Goal: Task Accomplishment & Management: Manage account settings

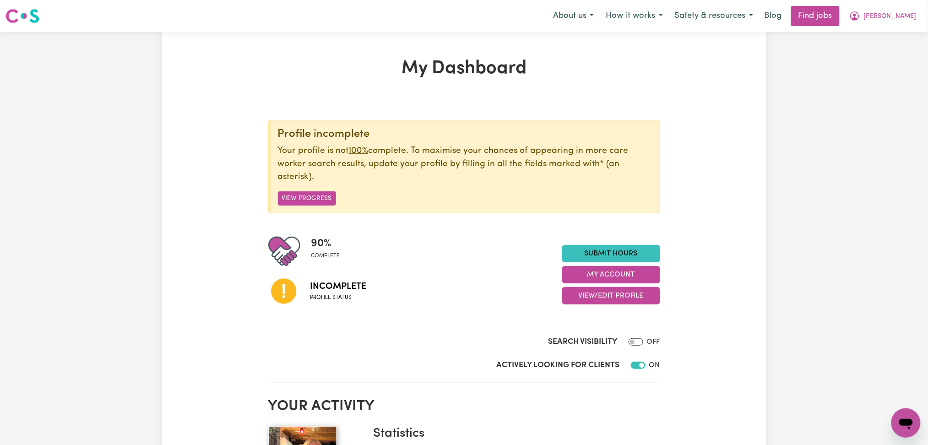
scroll to position [61, 0]
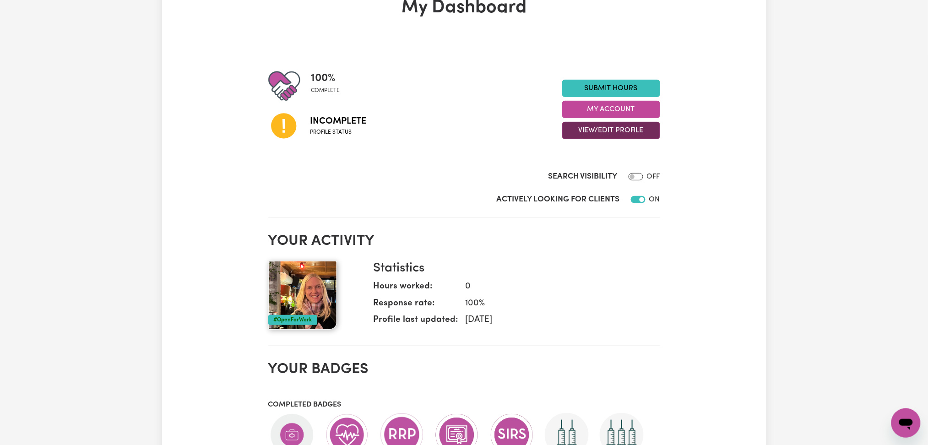
click at [603, 128] on button "View/Edit Profile" at bounding box center [611, 130] width 98 height 17
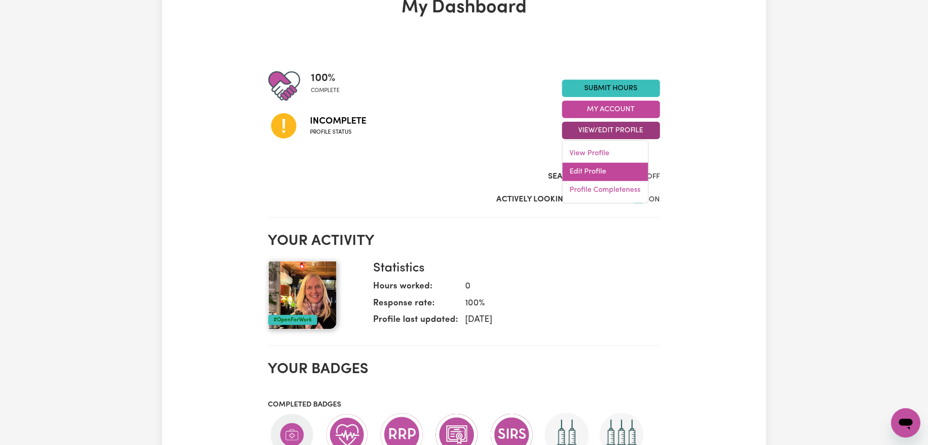
click at [602, 173] on link "Edit Profile" at bounding box center [606, 172] width 86 height 18
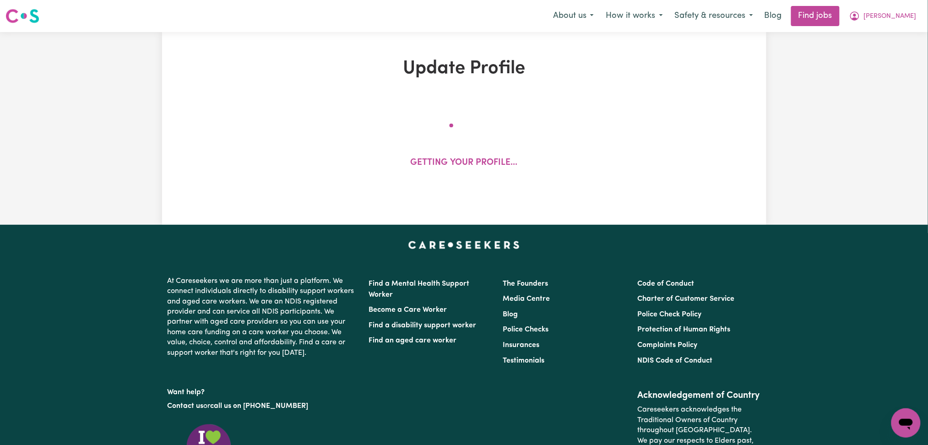
select select "female"
select select "Australian Citizen"
select select "Studying a healthcare related degree or qualification"
select select "65"
select select "95"
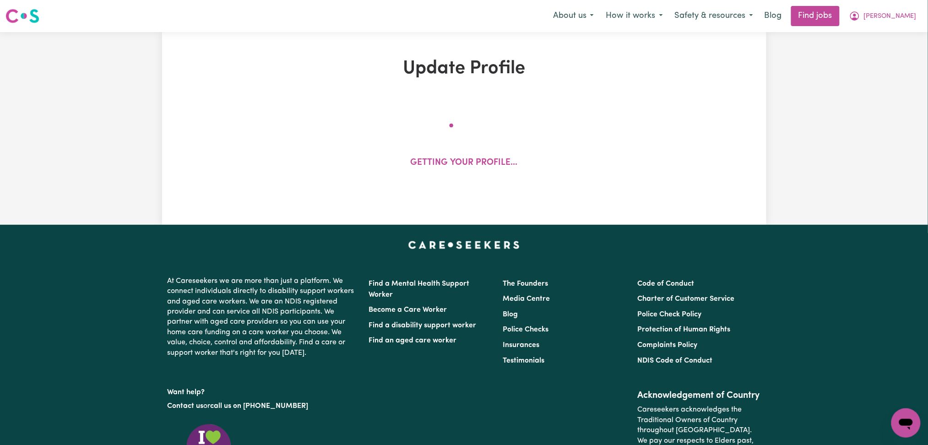
select select "85"
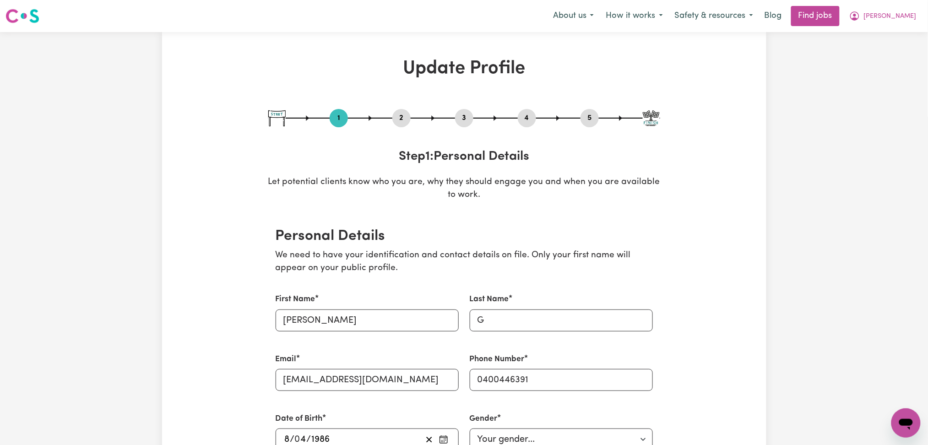
click at [461, 117] on button "3" at bounding box center [464, 118] width 18 height 12
select select "2025"
select select "2000"
select select "2025"
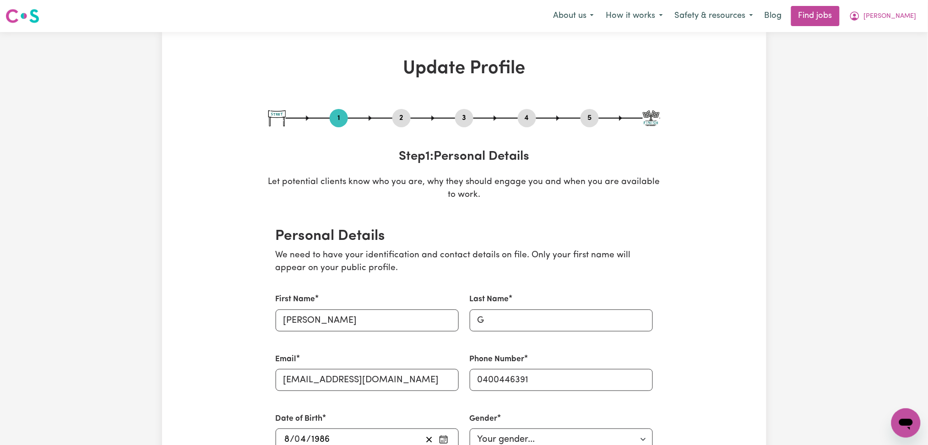
select select "Certificate III (Individual Support)"
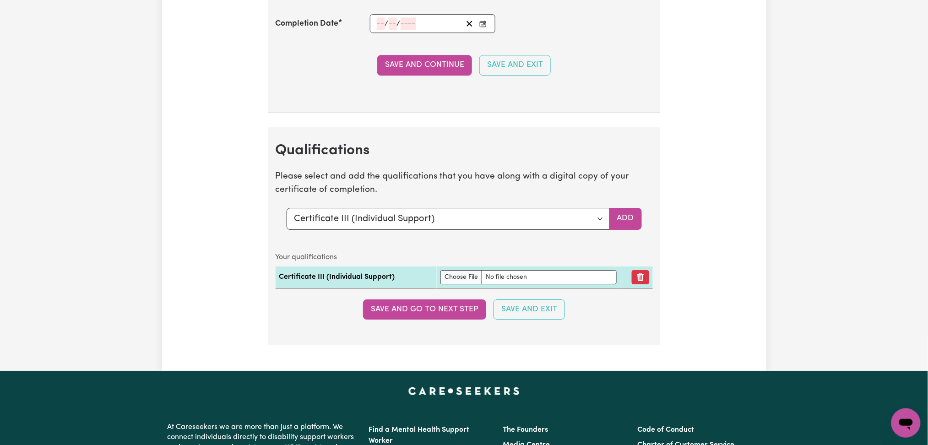
scroll to position [2228, 0]
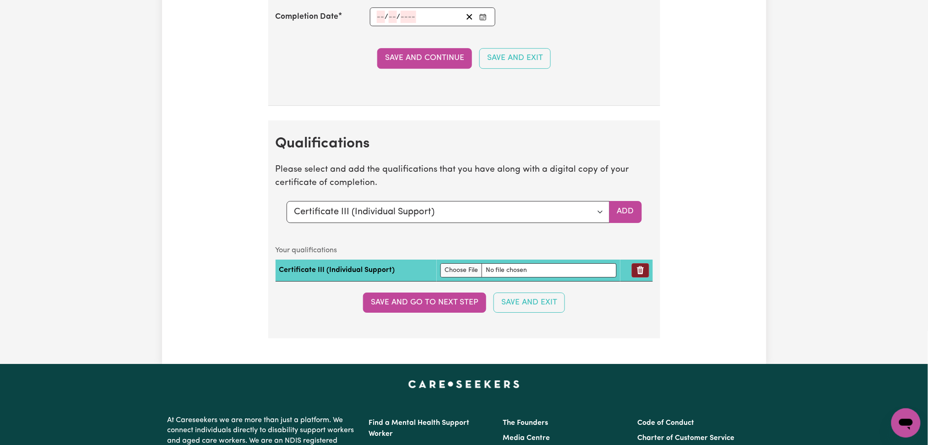
click at [638, 271] on icon "Remove qualification" at bounding box center [640, 270] width 7 height 8
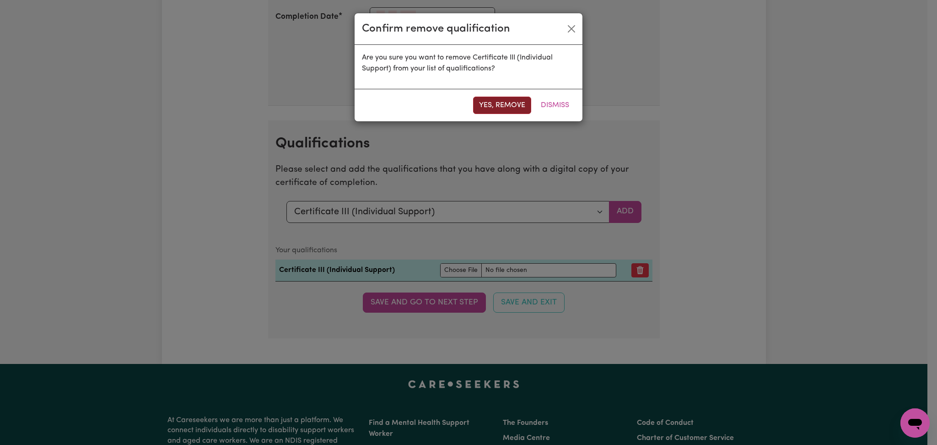
drag, startPoint x: 499, startPoint y: 98, endPoint x: 393, endPoint y: 133, distance: 111.7
click at [499, 98] on button "Yes, remove" at bounding box center [502, 105] width 58 height 17
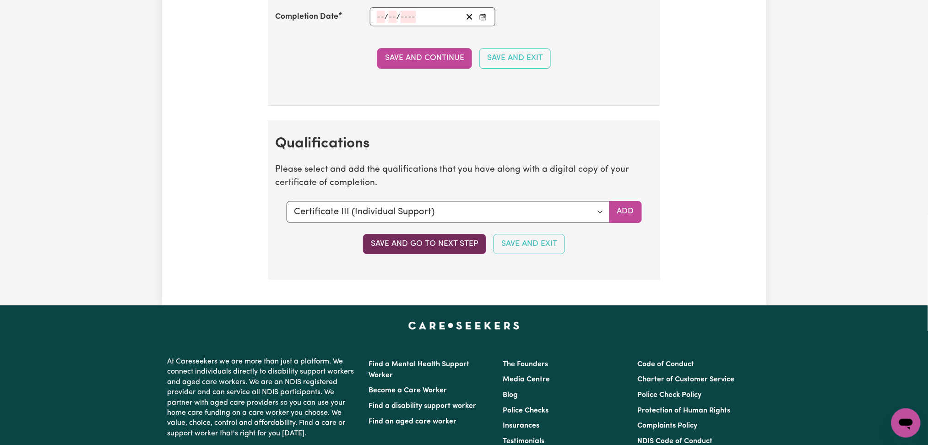
click at [425, 248] on button "Save and go to next step" at bounding box center [424, 244] width 123 height 20
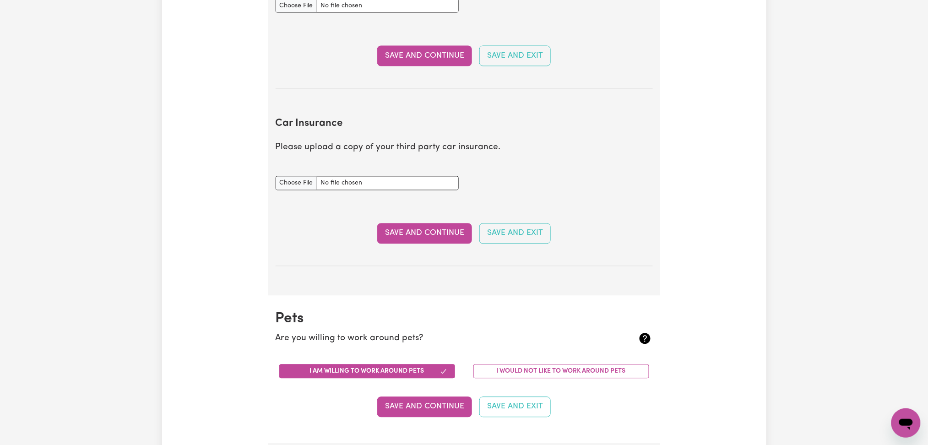
scroll to position [0, 0]
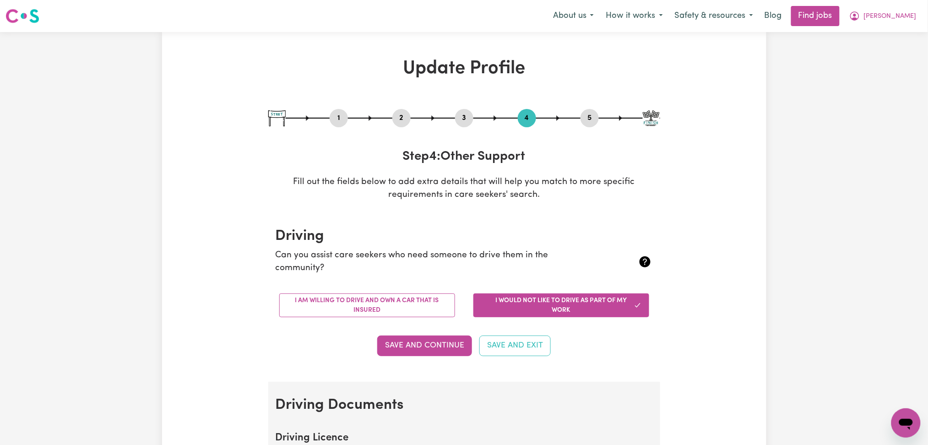
click at [398, 115] on button "2" at bounding box center [401, 118] width 18 height 12
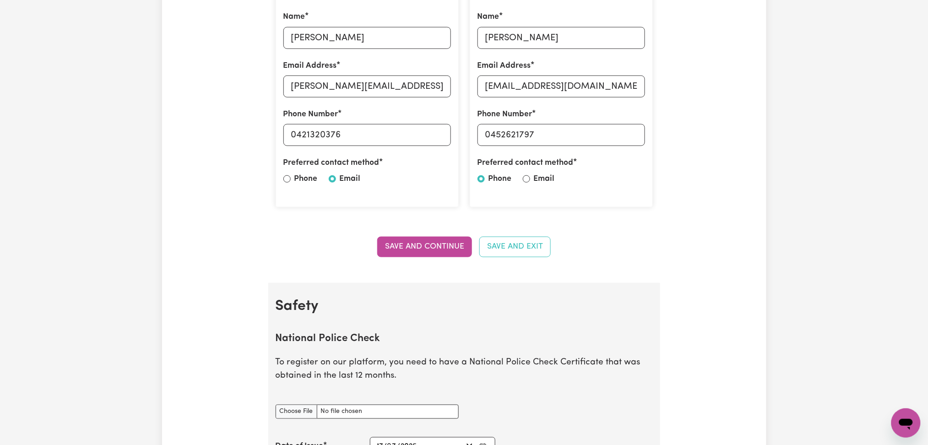
scroll to position [488, 0]
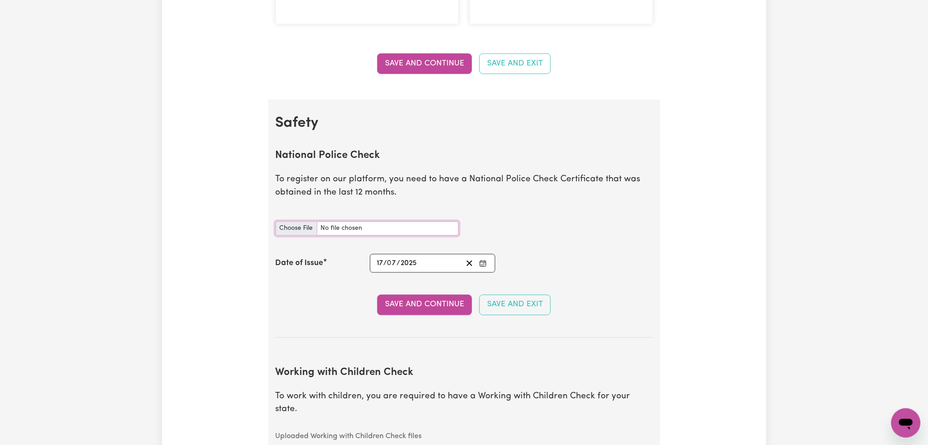
click at [292, 231] on input "National Police Check document" at bounding box center [367, 229] width 183 height 14
type input "C:\fakepath\Emily Garrett PC 17072025.pdf"
click at [401, 305] on button "Save and Continue" at bounding box center [424, 305] width 95 height 20
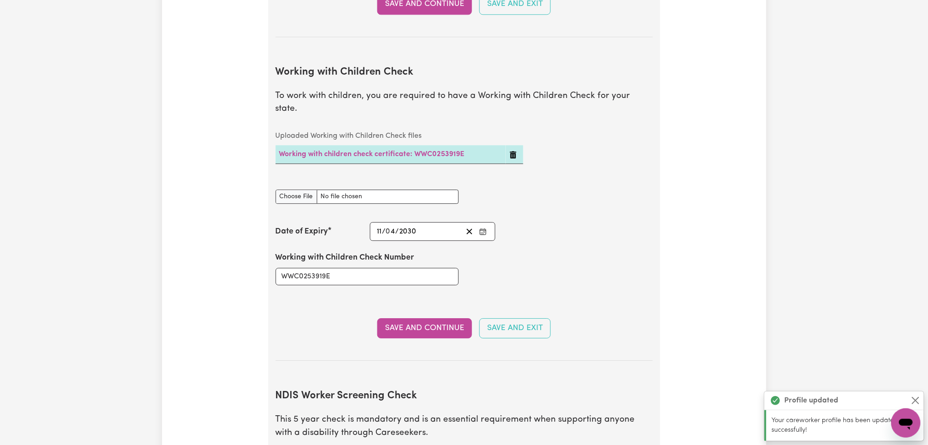
scroll to position [1085, 0]
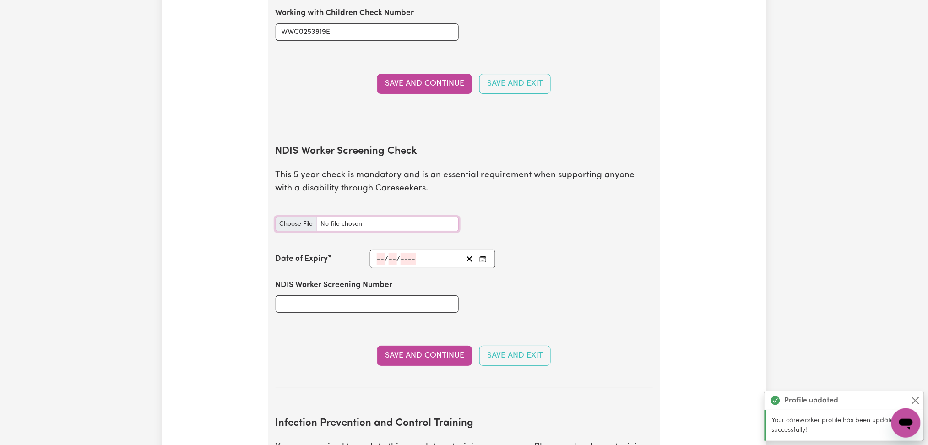
click at [284, 217] on input "NDIS Worker Screening Check document" at bounding box center [367, 224] width 183 height 14
type input "C:\fakepath\Emily Garrett NDIS 84128512 .pdf"
click at [369, 295] on input "NDIS Worker Screening Number" at bounding box center [367, 303] width 183 height 17
paste input "84128512"
type input "84128512"
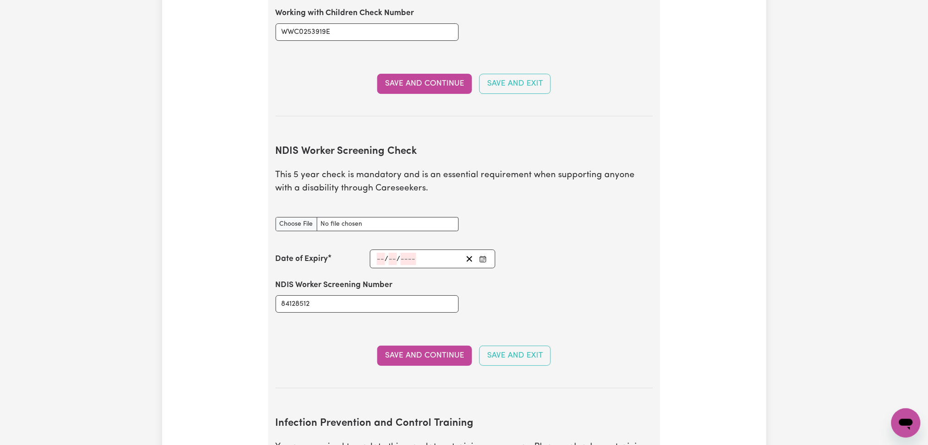
click at [411, 356] on section "NDIS Worker Screening Check This 5 year check is mandatory and is an essential …" at bounding box center [464, 259] width 377 height 257
click at [406, 346] on button "Save and Continue" at bounding box center [424, 356] width 95 height 20
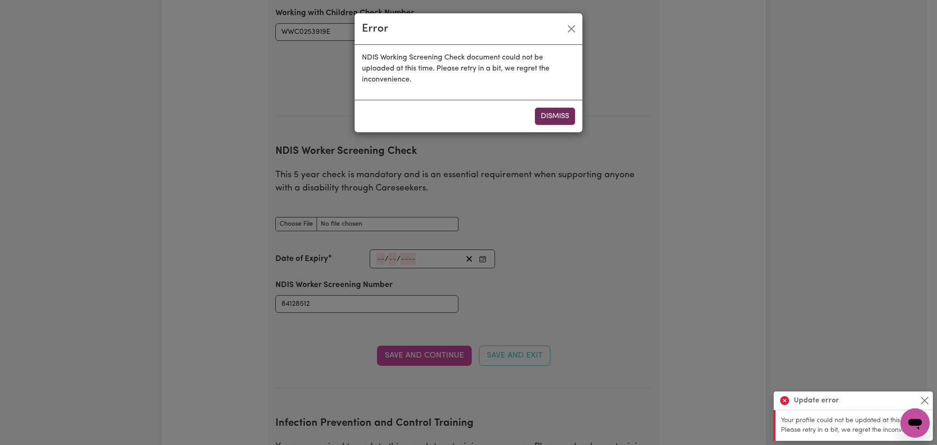
click at [557, 119] on button "Dismiss" at bounding box center [555, 116] width 40 height 17
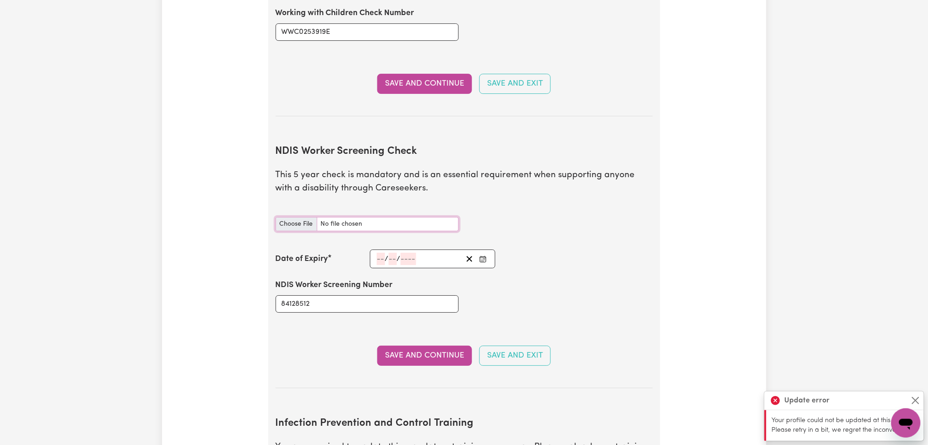
click at [297, 217] on input "NDIS Worker Screening Check document" at bounding box center [367, 224] width 183 height 14
type input "C:\fakepath\Emily Garrett NDIS 84128512 .pdf"
click at [399, 347] on button "Save and Continue" at bounding box center [424, 356] width 95 height 20
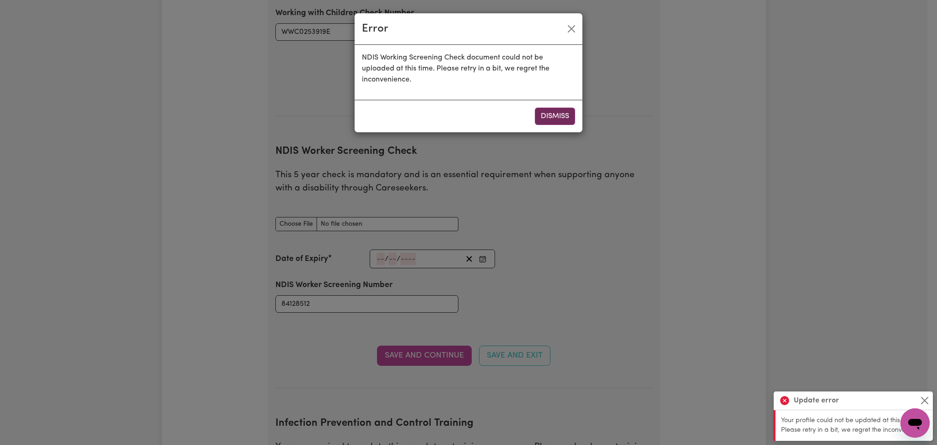
click at [559, 118] on button "Dismiss" at bounding box center [555, 116] width 40 height 17
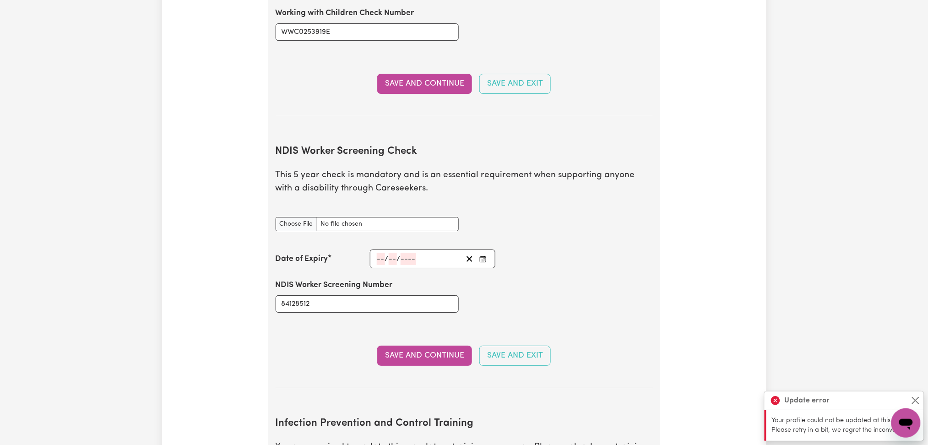
drag, startPoint x: 845, startPoint y: 128, endPoint x: 565, endPoint y: 174, distance: 283.8
click at [308, 217] on input "NDIS Worker Screening Check document" at bounding box center [367, 224] width 183 height 14
type input "C:\fakepath\Emily Garrett NDIS.jpg"
click at [408, 348] on button "Save and Continue" at bounding box center [424, 356] width 95 height 20
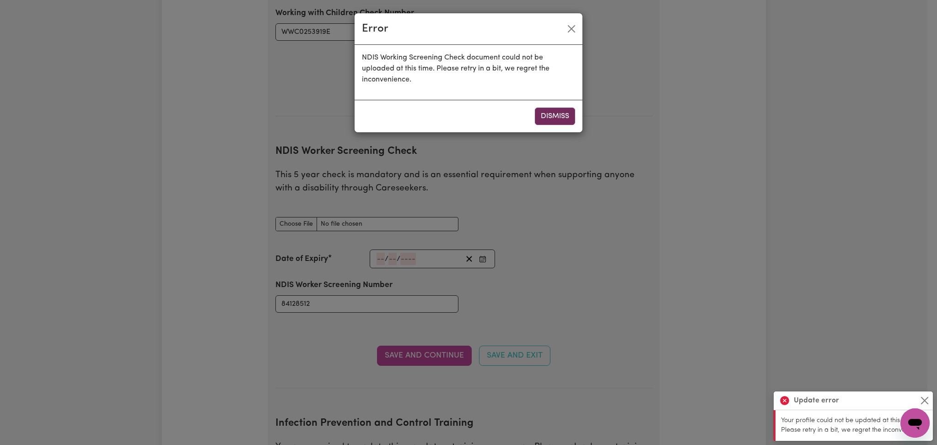
click at [555, 117] on button "Dismiss" at bounding box center [555, 116] width 40 height 17
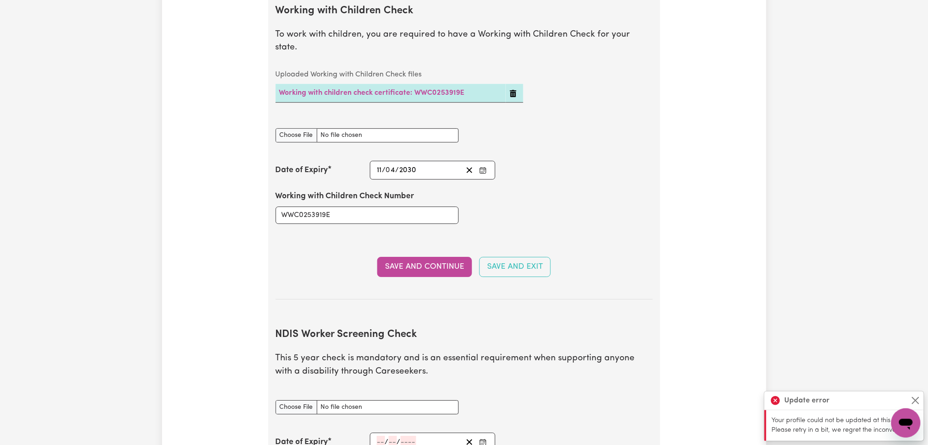
scroll to position [1207, 0]
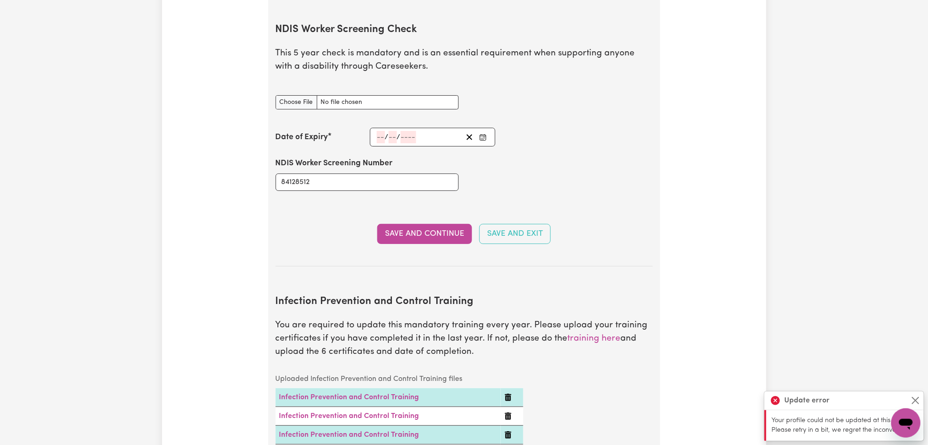
click at [427, 227] on button "Save and Continue" at bounding box center [424, 234] width 95 height 20
click at [303, 95] on input "NDIS Worker Screening Check document" at bounding box center [367, 102] width 183 height 14
type input "C:\fakepath\Emily Garrett NDIS.jpg"
click at [429, 224] on button "Save and Continue" at bounding box center [424, 234] width 95 height 20
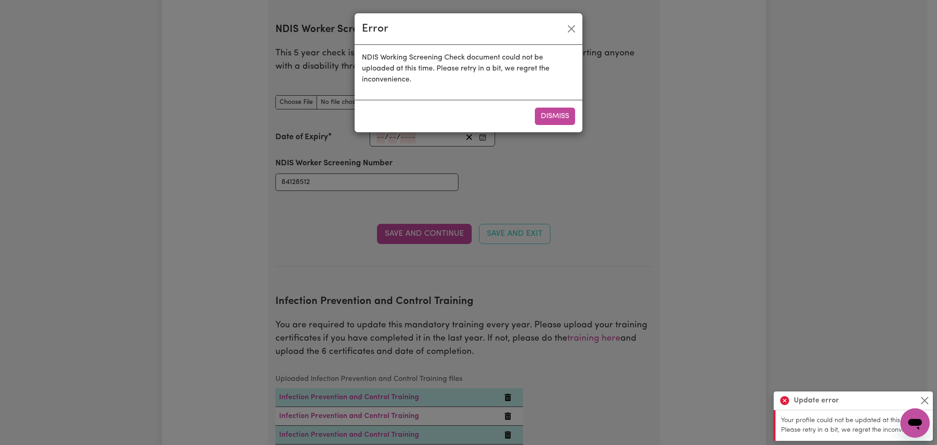
click at [550, 107] on div "Dismiss" at bounding box center [469, 116] width 228 height 32
click at [550, 116] on button "Dismiss" at bounding box center [555, 116] width 40 height 17
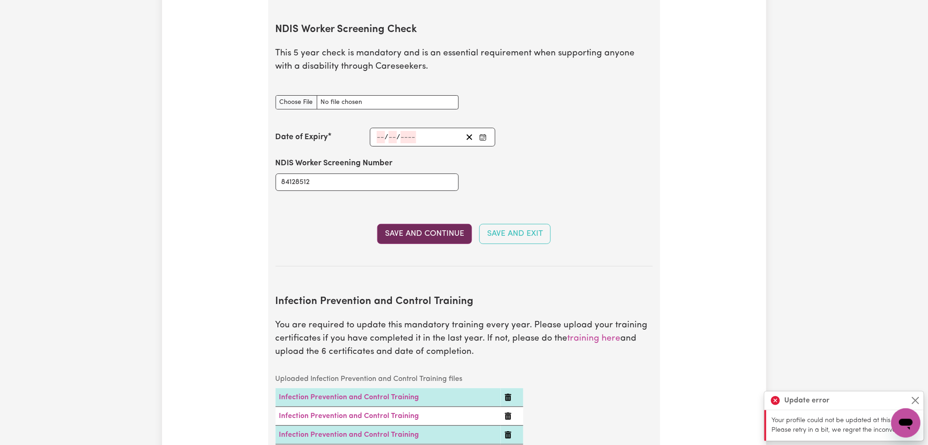
click at [404, 224] on button "Save and Continue" at bounding box center [424, 234] width 95 height 20
click at [297, 95] on input "NDIS Worker Screening Check document" at bounding box center [367, 102] width 183 height 14
type input "C:\fakepath\Emily Garrett NDIS 84128512 .pdf"
click at [397, 224] on button "Save and Continue" at bounding box center [424, 234] width 95 height 20
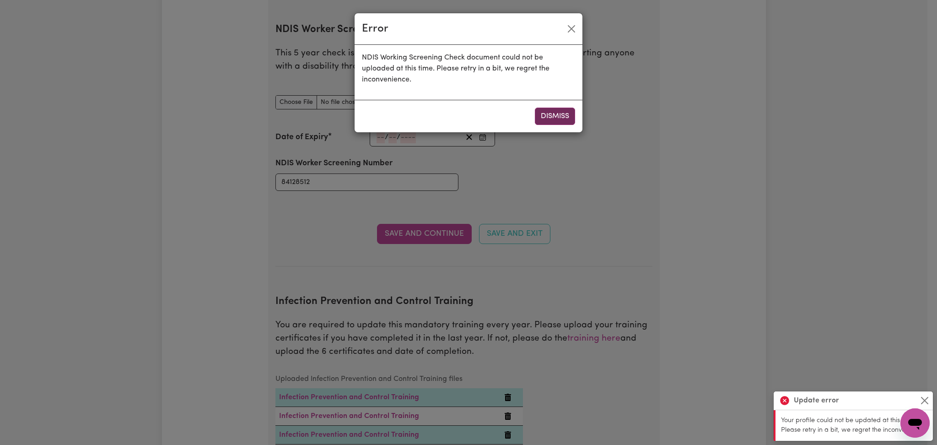
click at [547, 121] on button "Dismiss" at bounding box center [555, 116] width 40 height 17
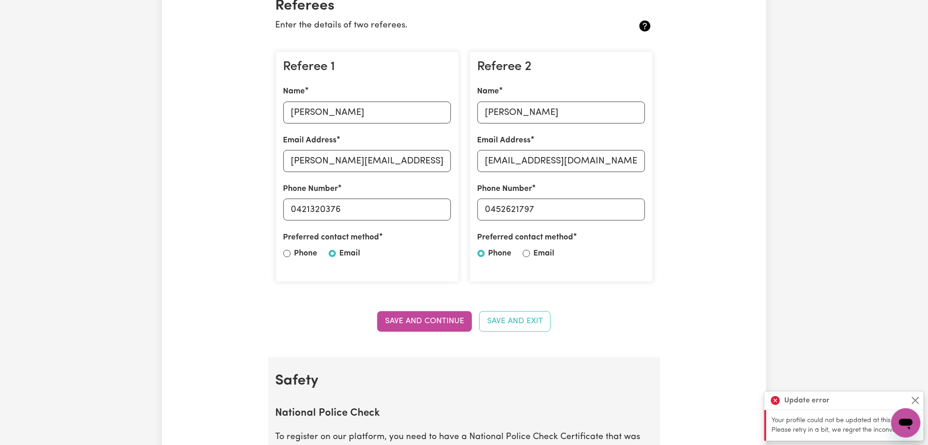
scroll to position [0, 0]
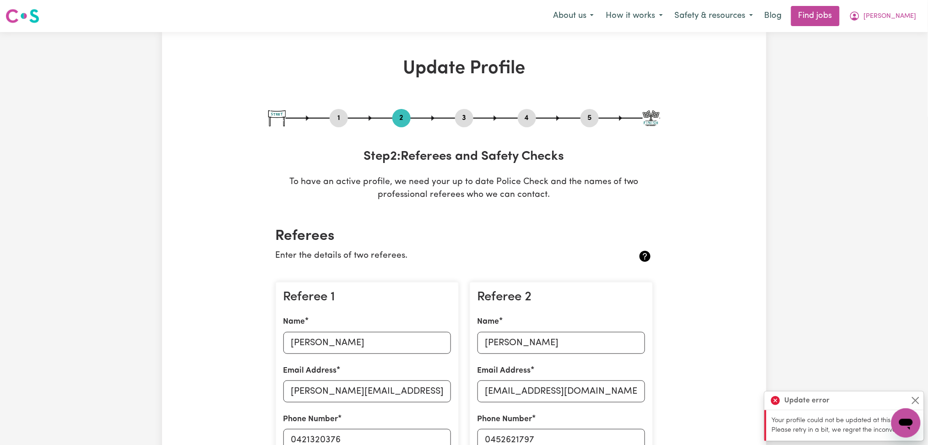
drag, startPoint x: 465, startPoint y: 114, endPoint x: 422, endPoint y: 140, distance: 50.3
click at [464, 114] on button "3" at bounding box center [464, 118] width 18 height 12
select select "2025"
select select "2000"
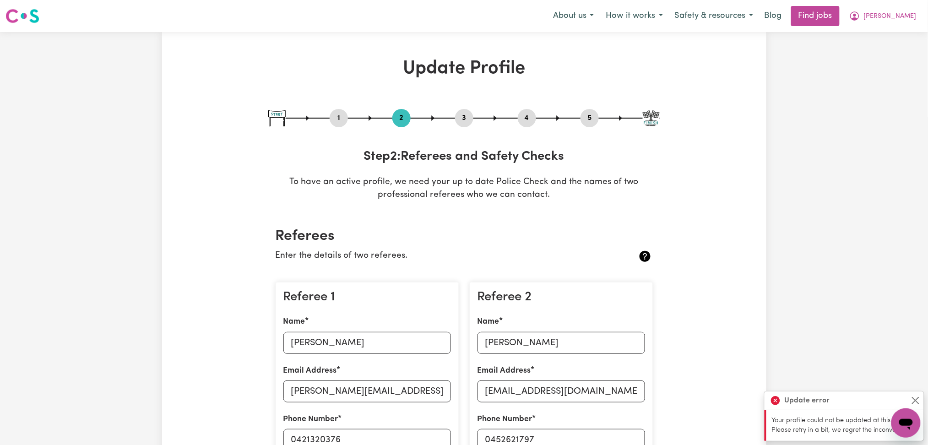
select select "2025"
select select "Certificate III (Individual Support)"
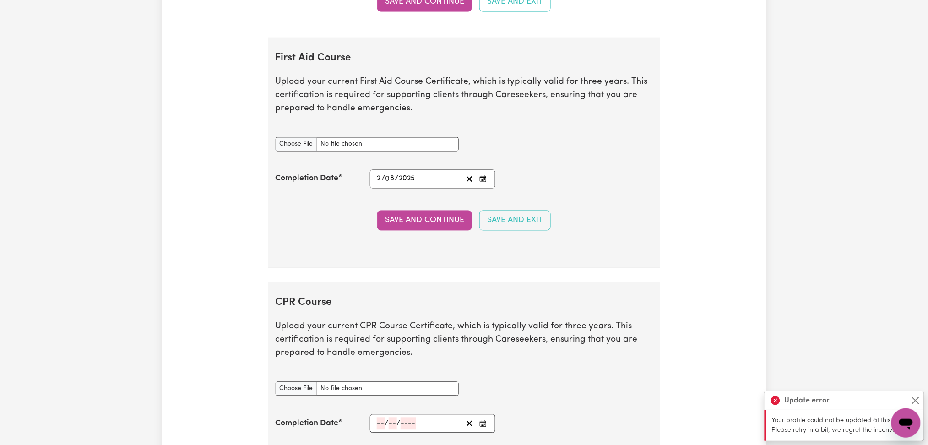
scroll to position [1709, 0]
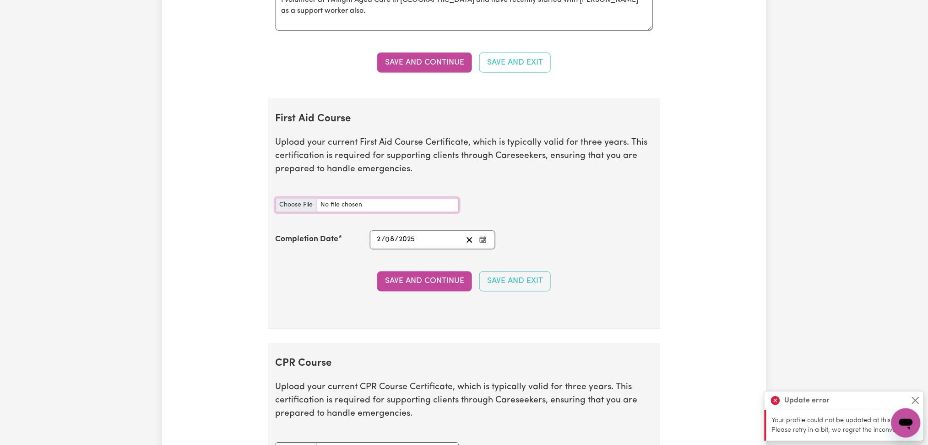
click at [289, 202] on input "First Aid Course document" at bounding box center [367, 205] width 183 height 14
type input "C:\fakepath\Emily Garrett CPR and First Aid Certificate 02082025.pdf"
click at [405, 279] on button "Save and Continue" at bounding box center [424, 281] width 95 height 20
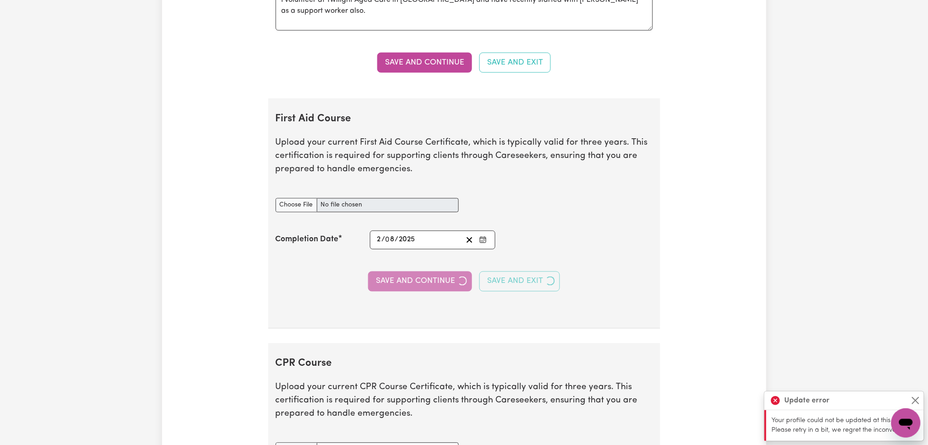
scroll to position [1953, 0]
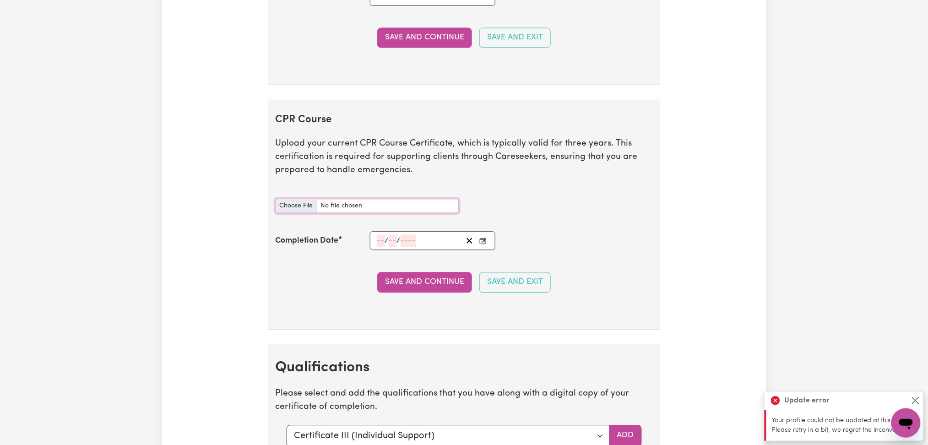
click at [297, 206] on input "CPR Course document" at bounding box center [367, 206] width 183 height 14
type input "C:\fakepath\Emily Garrett CPR and First Aid Certificate 02082025.pdf"
click at [482, 243] on icon "Enter the Completion Date of your CPR Course" at bounding box center [482, 240] width 7 height 7
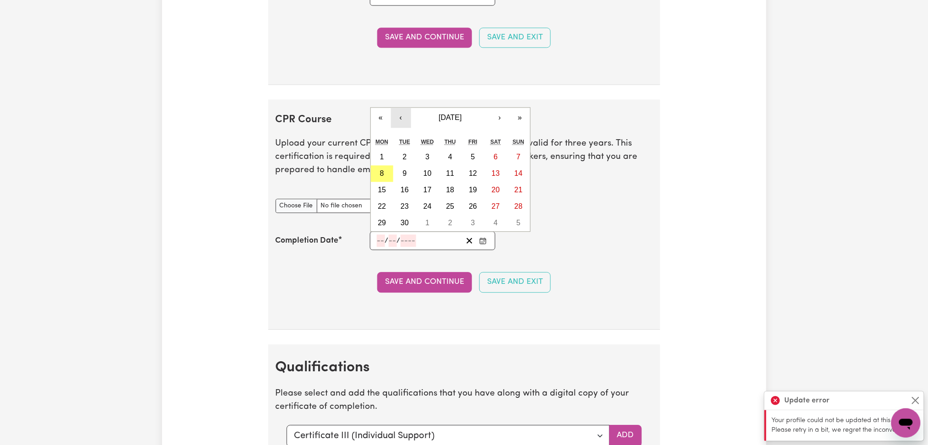
click at [400, 117] on button "‹" at bounding box center [401, 118] width 20 height 20
click at [500, 156] on button "2" at bounding box center [495, 157] width 23 height 16
type input "2025-08-02"
type input "2"
type input "8"
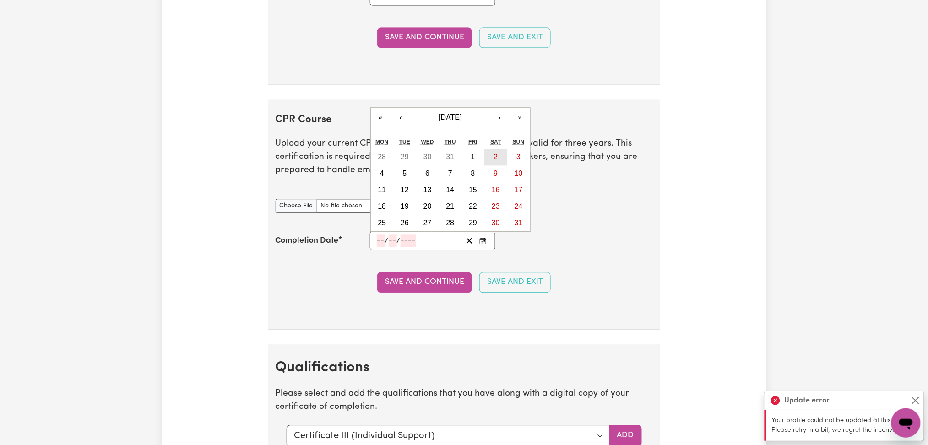
type input "2025"
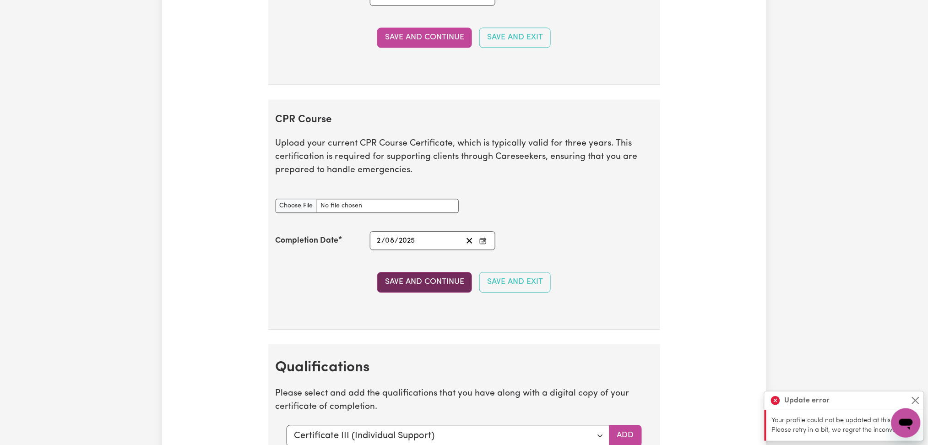
click at [407, 286] on button "Save and Continue" at bounding box center [424, 282] width 95 height 20
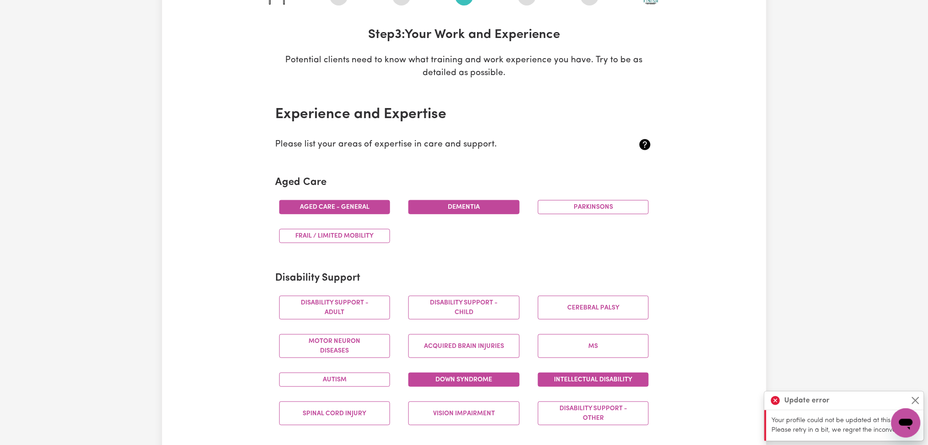
scroll to position [0, 0]
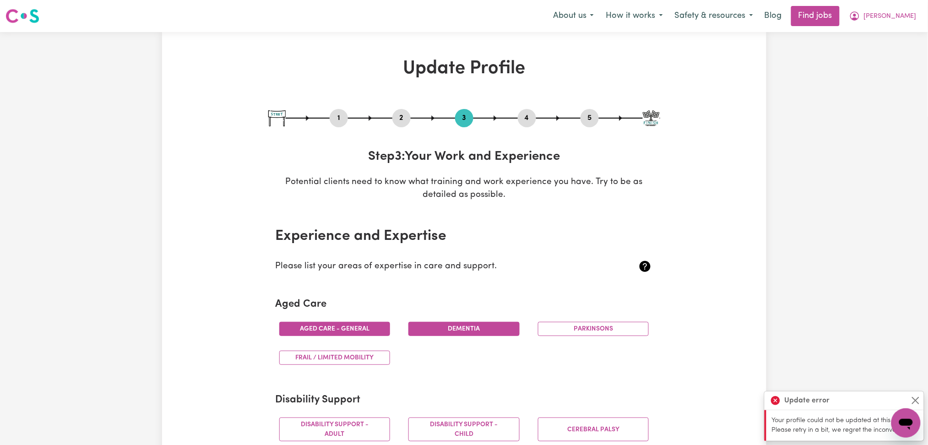
click at [590, 119] on button "5" at bounding box center [589, 118] width 18 height 12
select select "I am providing services through another platform"
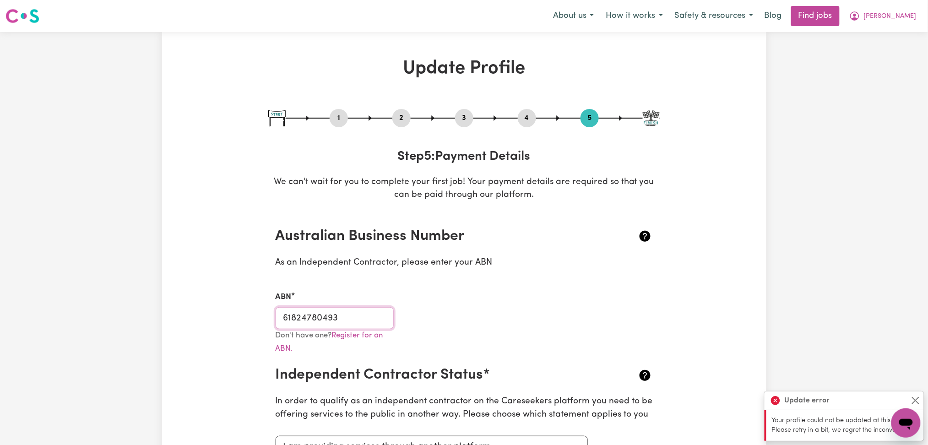
click at [308, 317] on input "61824780493" at bounding box center [335, 318] width 119 height 22
drag, startPoint x: 909, startPoint y: 16, endPoint x: 909, endPoint y: 22, distance: 6.0
click at [909, 19] on span "[PERSON_NAME]" at bounding box center [890, 16] width 53 height 10
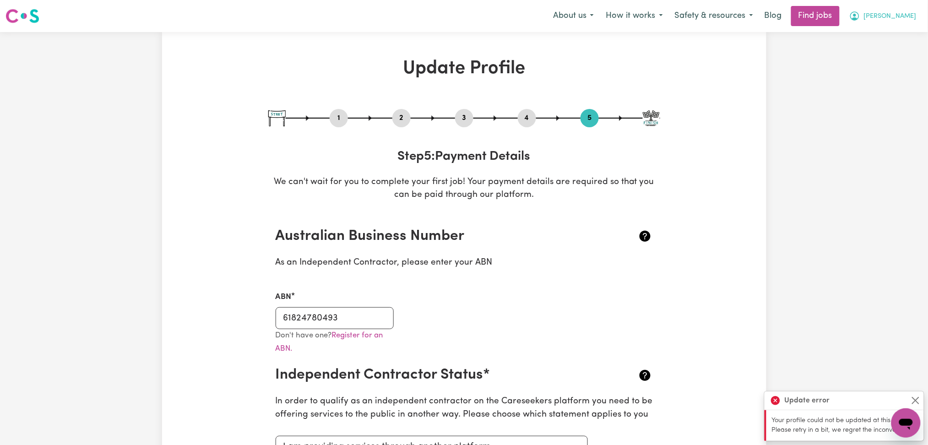
click at [902, 12] on span "[PERSON_NAME]" at bounding box center [890, 16] width 53 height 10
click at [899, 70] on link "Logout" at bounding box center [886, 69] width 72 height 17
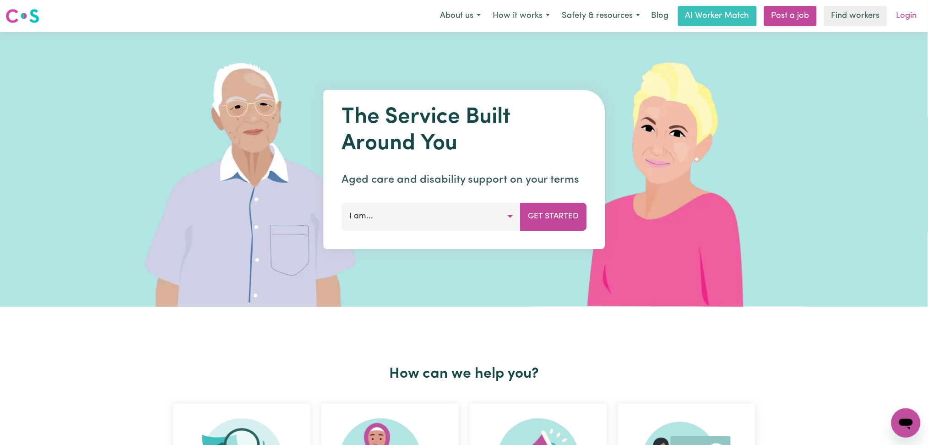
click at [904, 19] on link "Login" at bounding box center [907, 16] width 32 height 20
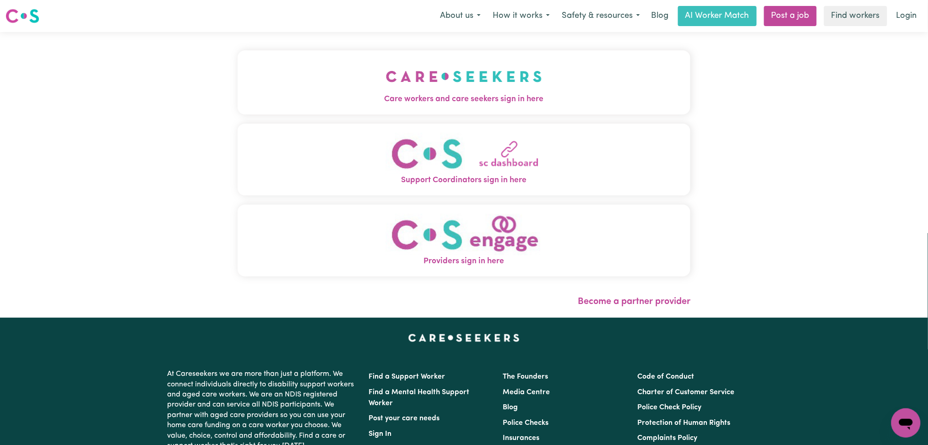
click at [238, 97] on span "Care workers and care seekers sign in here" at bounding box center [464, 99] width 453 height 12
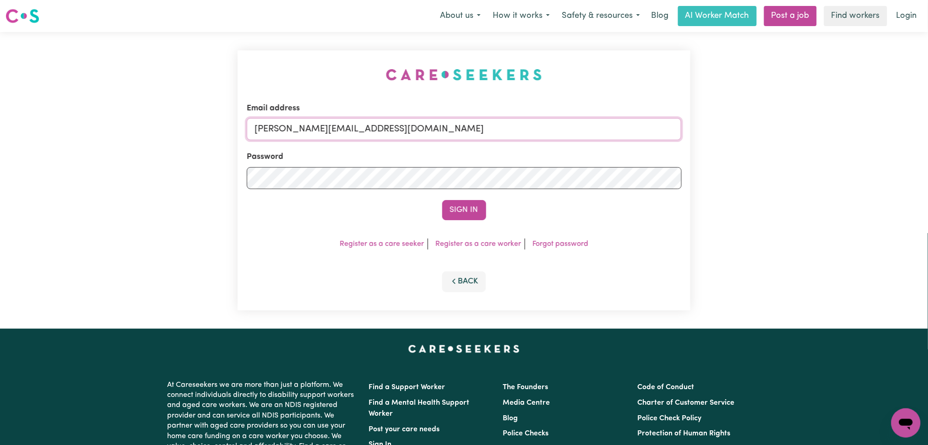
click at [430, 125] on input "toni@careseekers.com.au" at bounding box center [464, 129] width 435 height 22
drag, startPoint x: 302, startPoint y: 127, endPoint x: 525, endPoint y: 132, distance: 223.4
click at [528, 131] on input "Superuser~pinkalkakadiya@gmail.com" at bounding box center [464, 129] width 435 height 22
type input "Superuser~pinkalkakadiya@gmail.com"
click at [443, 212] on button "Sign In" at bounding box center [464, 210] width 44 height 20
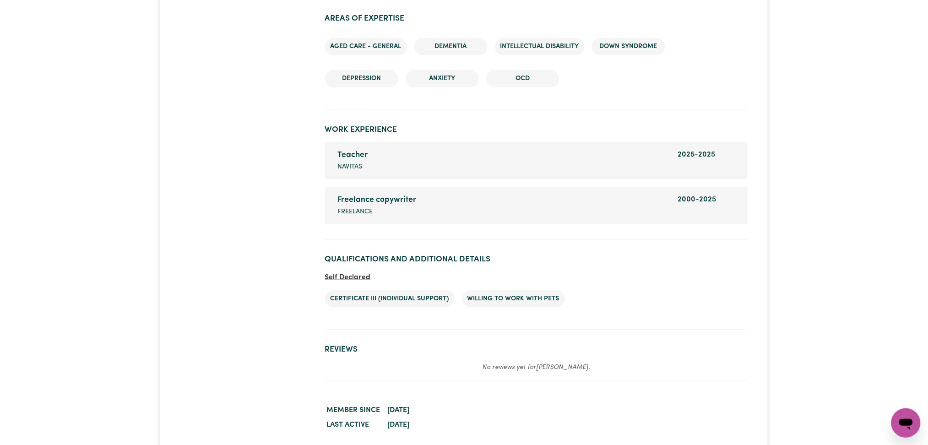
scroll to position [1391, 0]
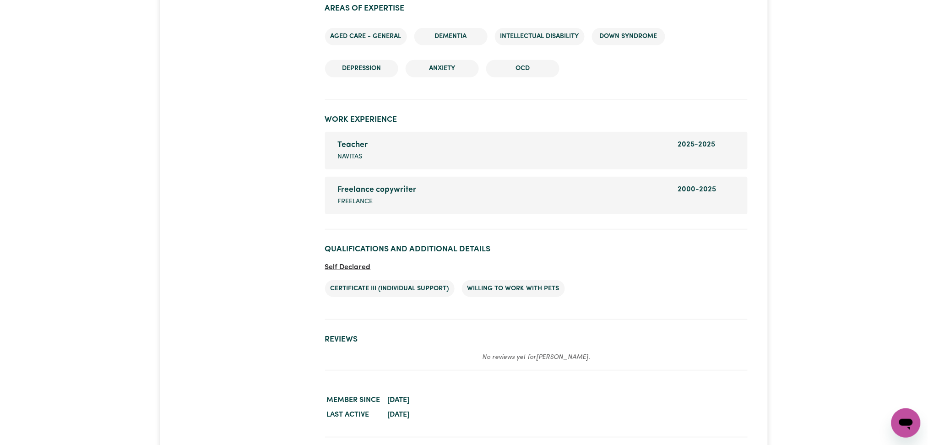
drag, startPoint x: 931, startPoint y: 39, endPoint x: 920, endPoint y: 303, distance: 263.9
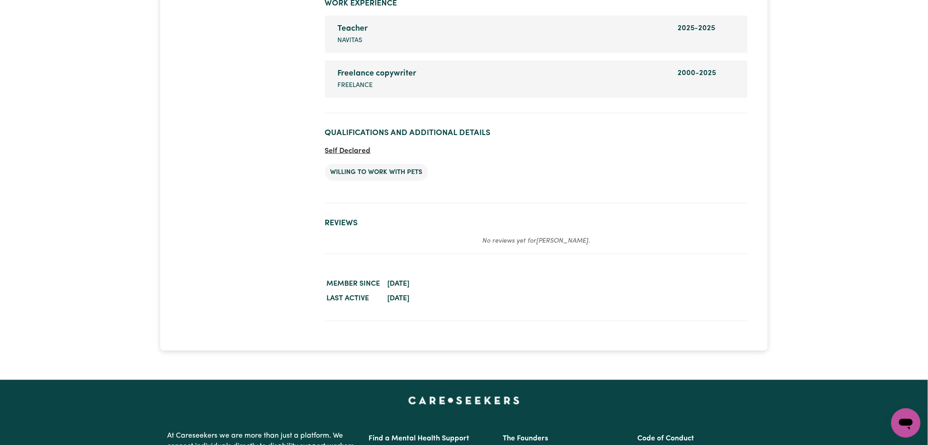
scroll to position [1546, 0]
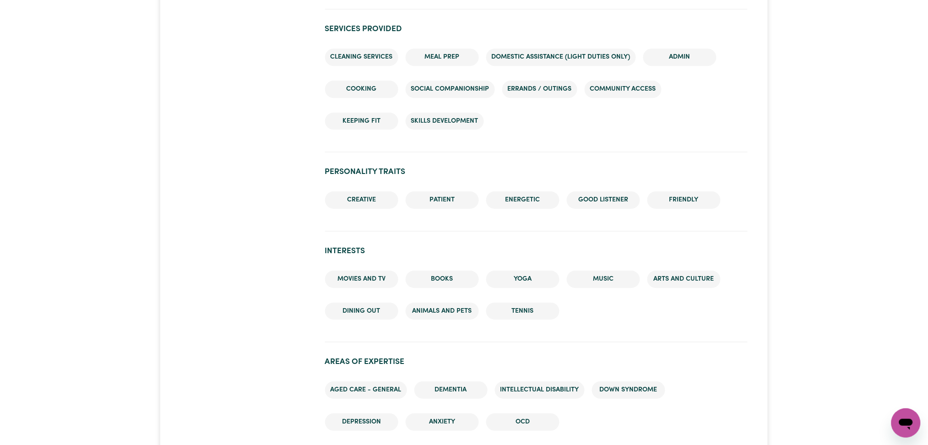
scroll to position [854, 0]
